Goal: Find contact information: Find contact information

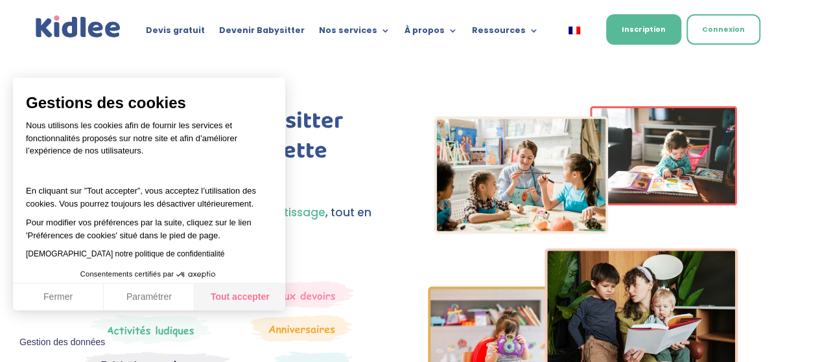
click at [226, 297] on button "Tout accepter" at bounding box center [239, 297] width 91 height 27
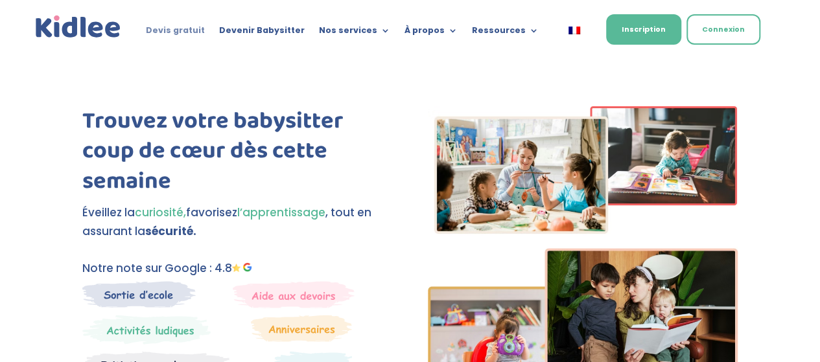
click at [202, 28] on link "Devis gratuit" at bounding box center [175, 33] width 59 height 14
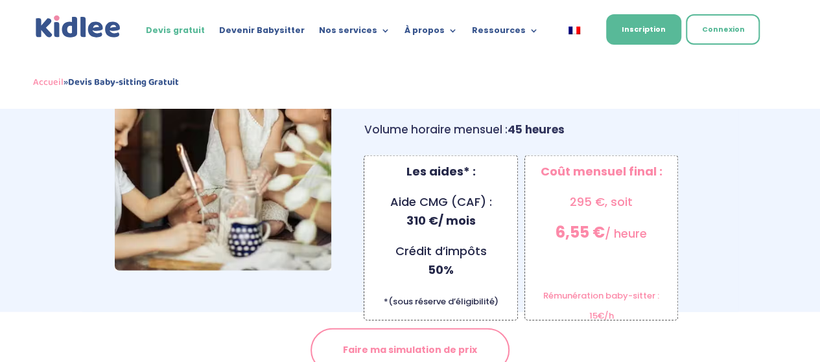
scroll to position [1194, 0]
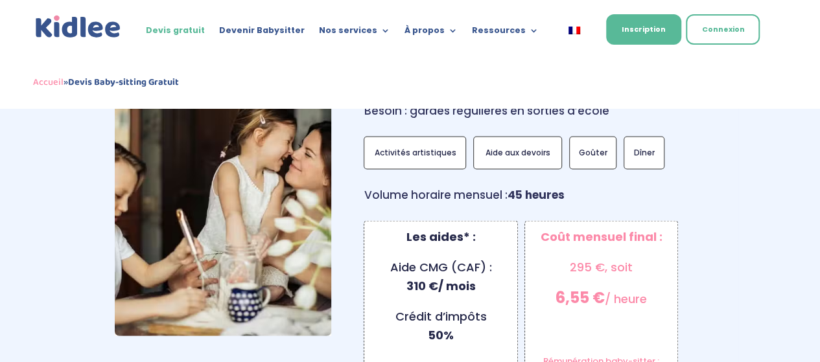
click at [589, 258] on p "295 €, soit" at bounding box center [601, 273] width 139 height 30
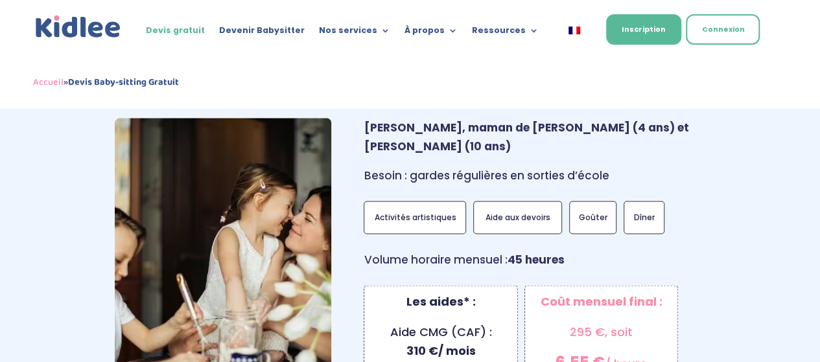
click at [542, 252] on strong "45 heures" at bounding box center [535, 260] width 57 height 16
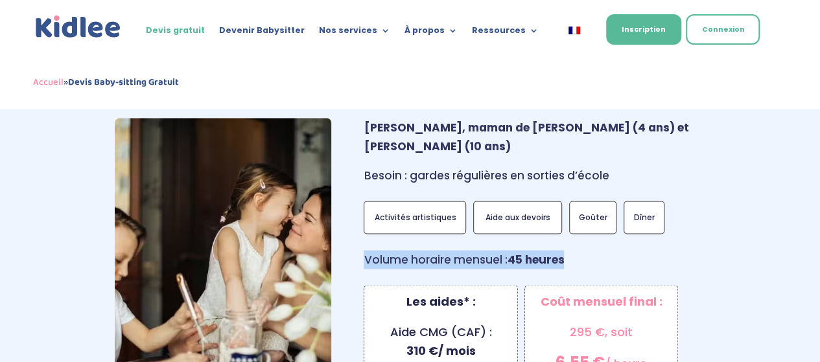
click at [542, 252] on strong "45 heures" at bounding box center [535, 260] width 57 height 16
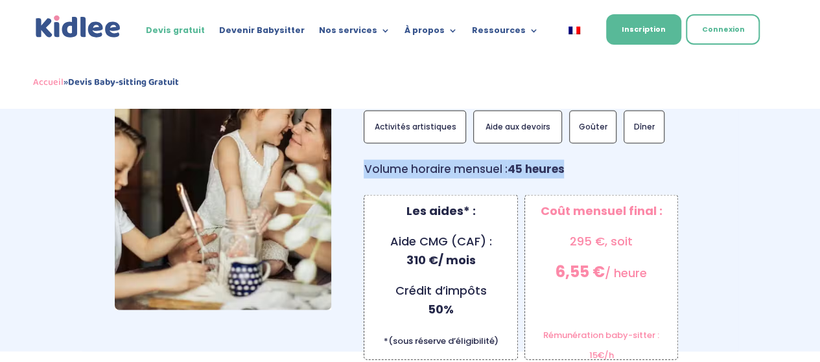
scroll to position [1259, 0]
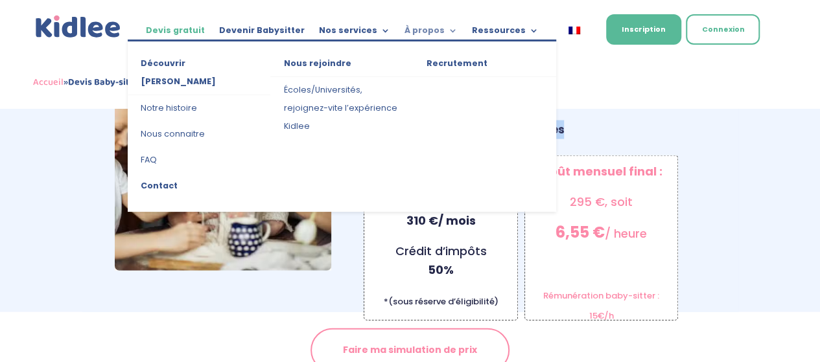
click at [432, 38] on link "À propos" at bounding box center [431, 33] width 53 height 14
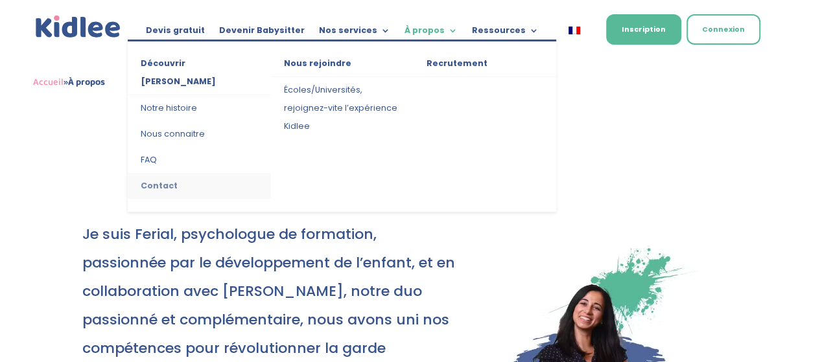
click at [166, 173] on link "Contact" at bounding box center [199, 186] width 143 height 26
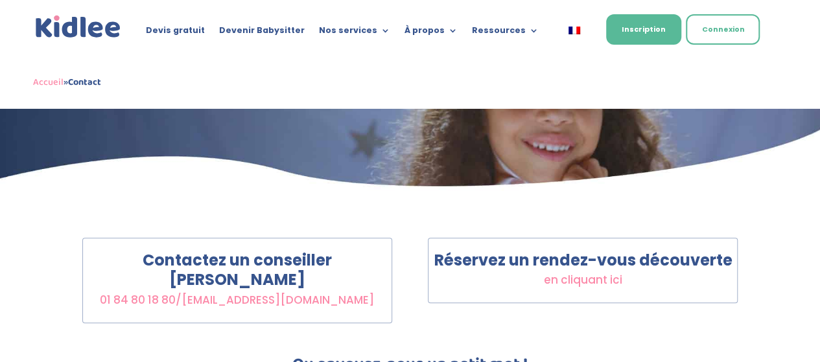
scroll to position [157, 0]
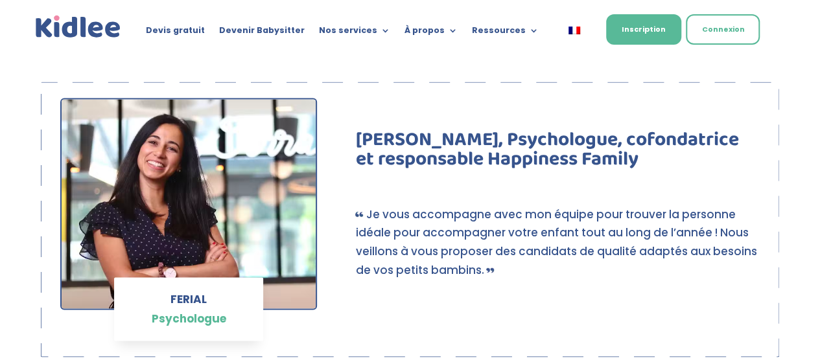
scroll to position [713, 0]
